Goal: Navigation & Orientation: Understand site structure

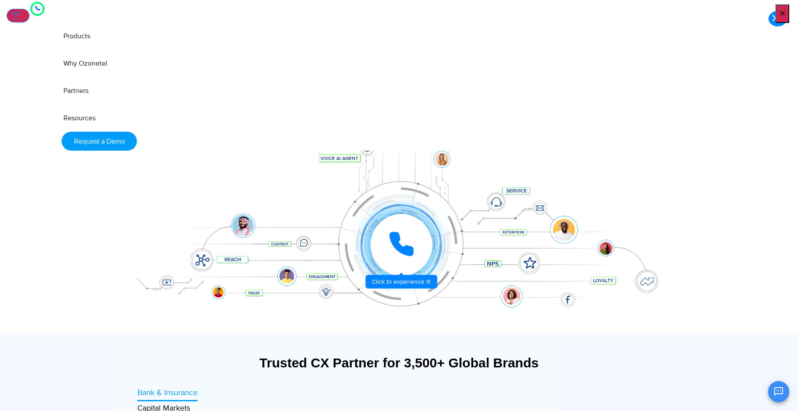
click at [417, 278] on div at bounding box center [401, 245] width 66 height 66
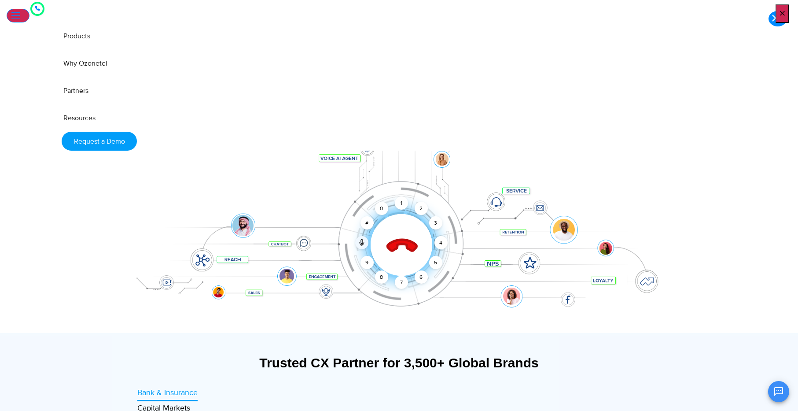
click at [426, 231] on div "Click to end call Call connected 1 2 3 4 5 6 7 8 9 # 0" at bounding box center [402, 227] width 546 height 35
click at [422, 215] on div "2" at bounding box center [421, 208] width 13 height 13
click at [402, 210] on div "1" at bounding box center [401, 202] width 13 height 13
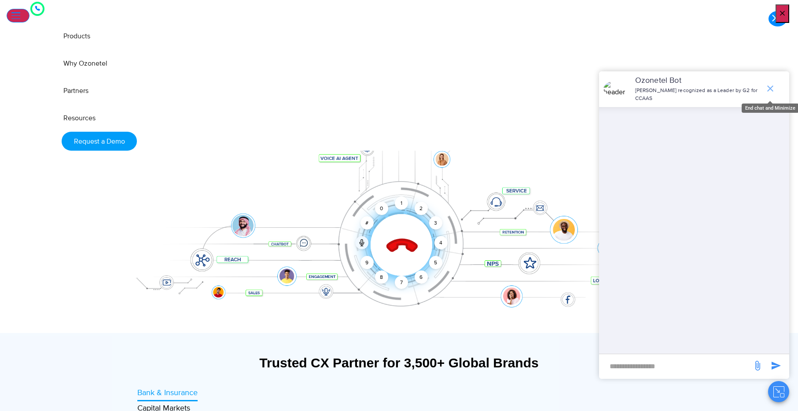
click at [769, 90] on icon "end chat or minimize" at bounding box center [770, 88] width 11 height 11
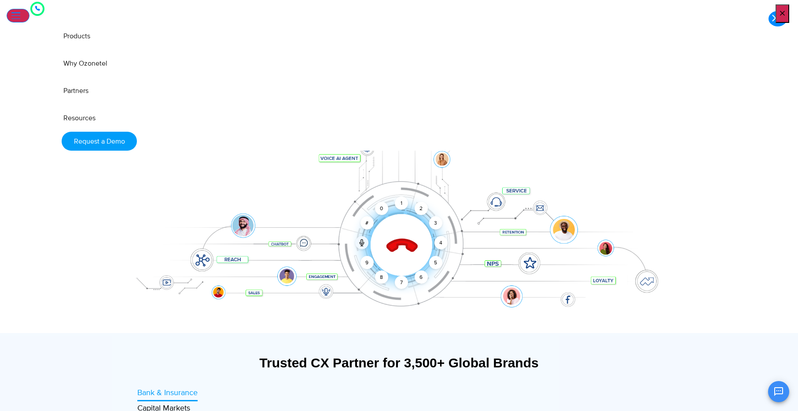
drag, startPoint x: 398, startPoint y: 261, endPoint x: 404, endPoint y: 261, distance: 6.2
click at [398, 262] on icon at bounding box center [401, 245] width 37 height 37
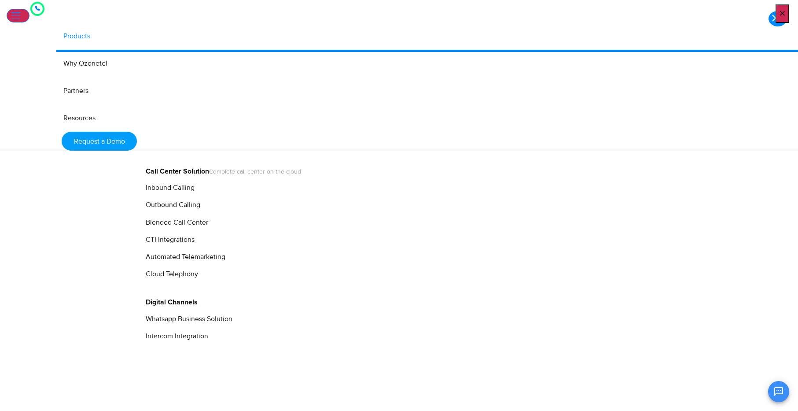
click at [217, 22] on link "Products" at bounding box center [443, 35] width 785 height 27
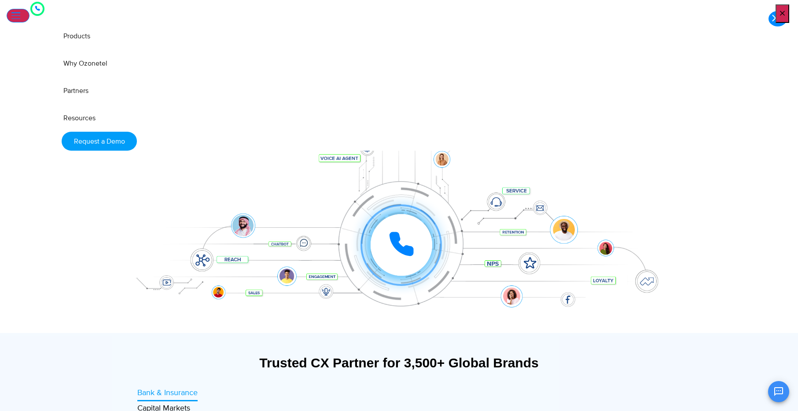
click at [664, 107] on div "Customer Experiences" at bounding box center [399, 93] width 550 height 28
click at [408, 257] on icon at bounding box center [401, 244] width 26 height 26
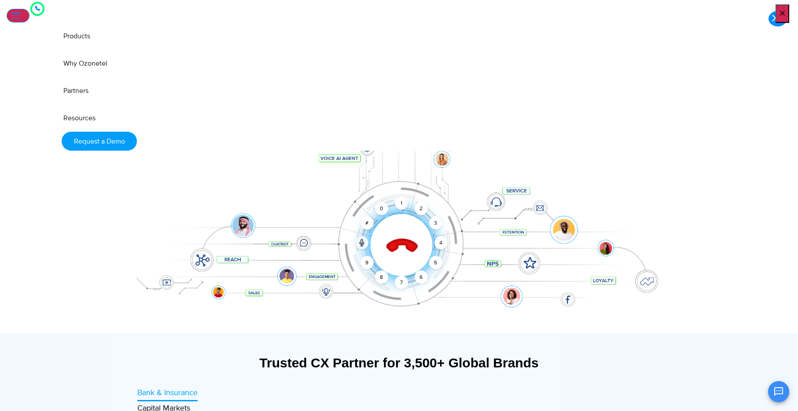
click at [402, 254] on icon at bounding box center [401, 246] width 31 height 31
